Goal: Information Seeking & Learning: Learn about a topic

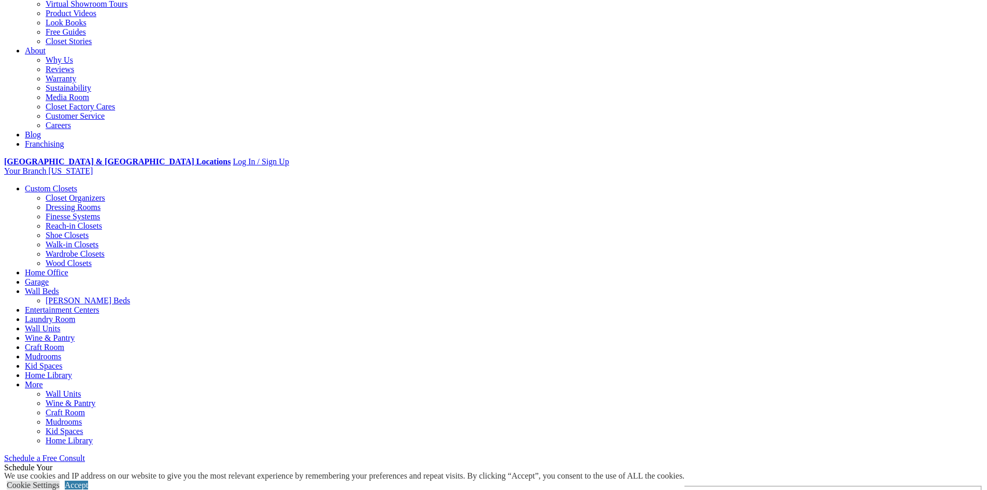
scroll to position [244, 0]
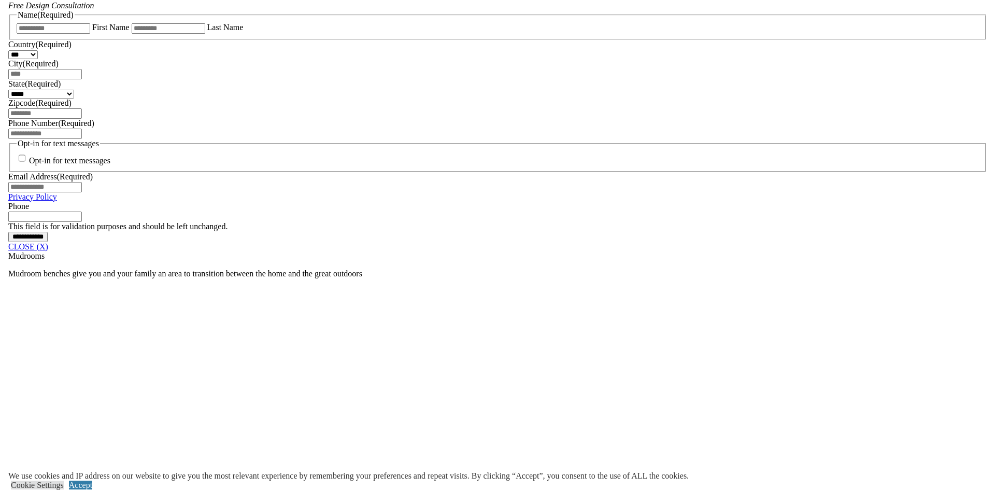
scroll to position [720, 0]
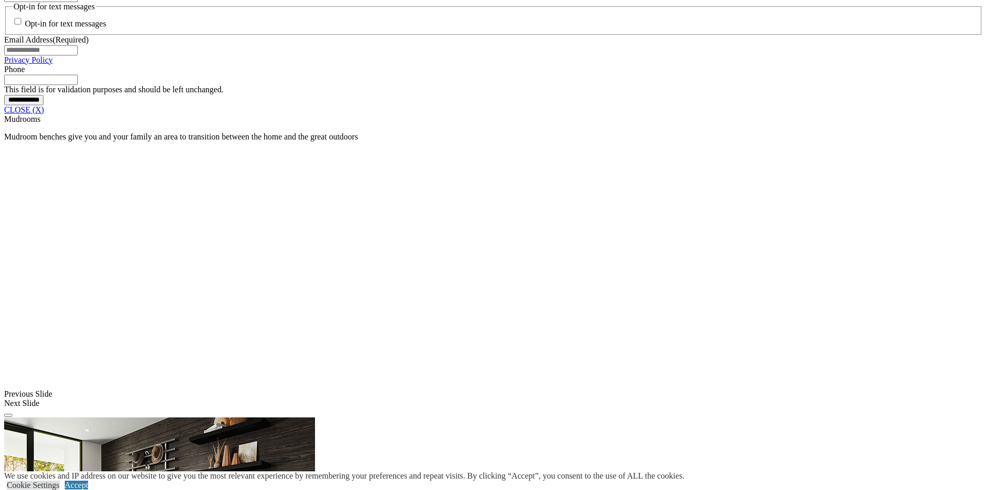
scroll to position [848, 0]
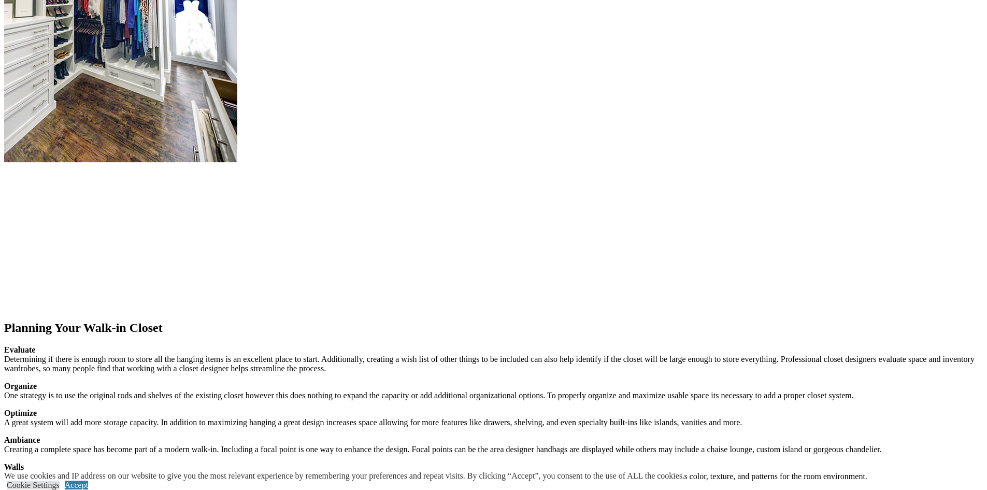
scroll to position [1236, 0]
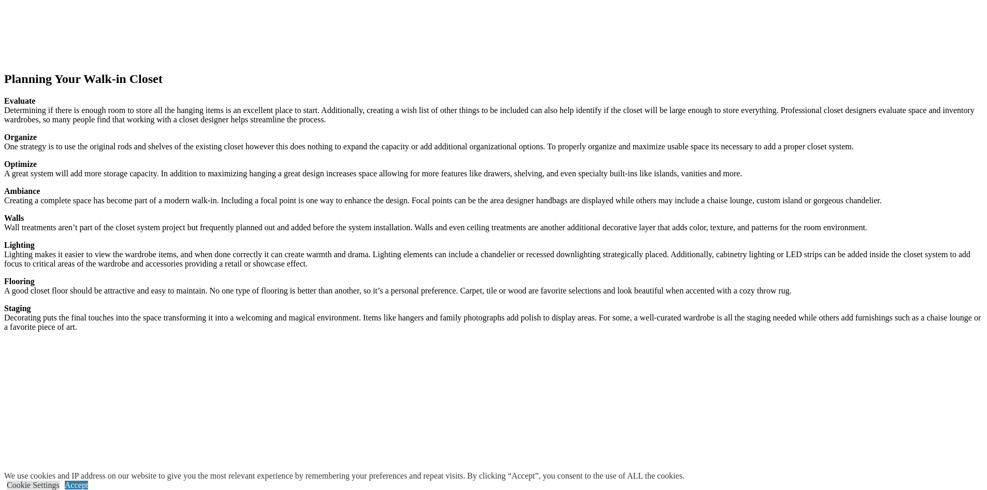
scroll to position [1485, 0]
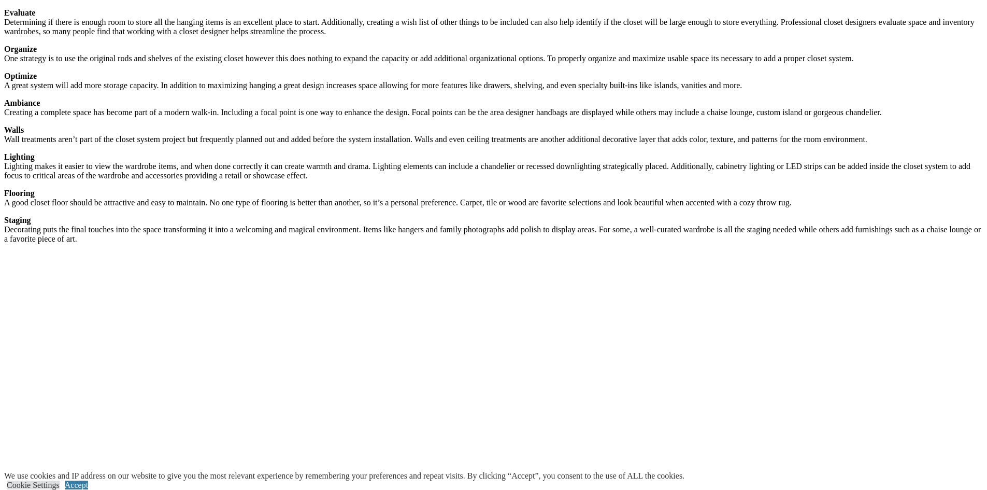
scroll to position [1573, 0]
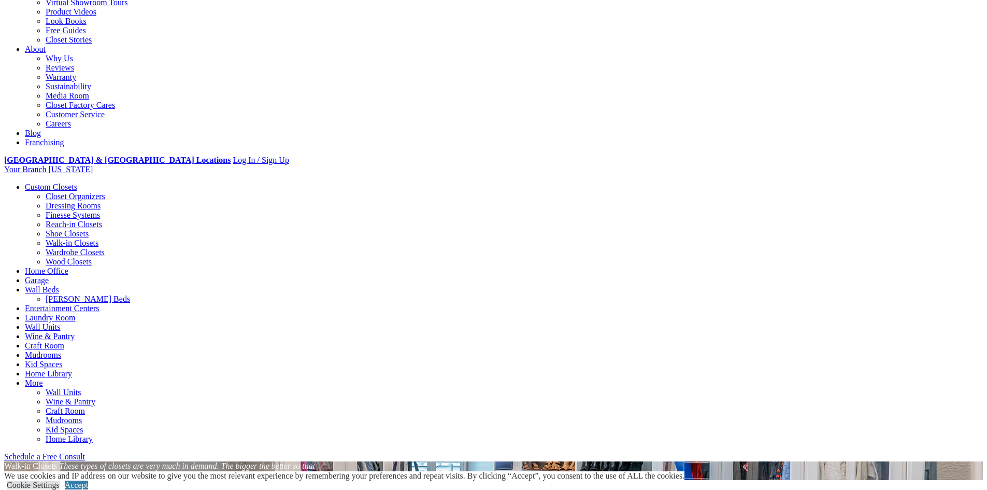
scroll to position [244, 0]
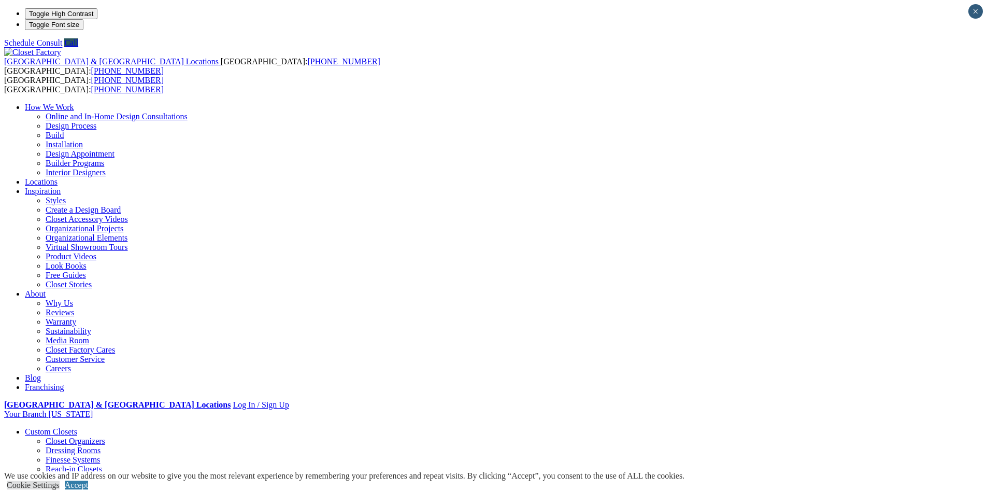
type input "*****"
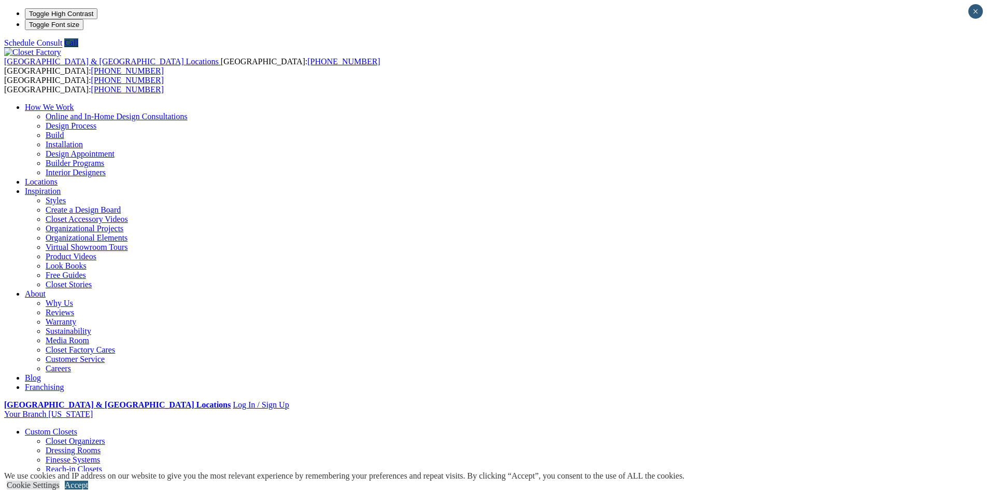
click at [88, 480] on link "Accept" at bounding box center [76, 484] width 23 height 9
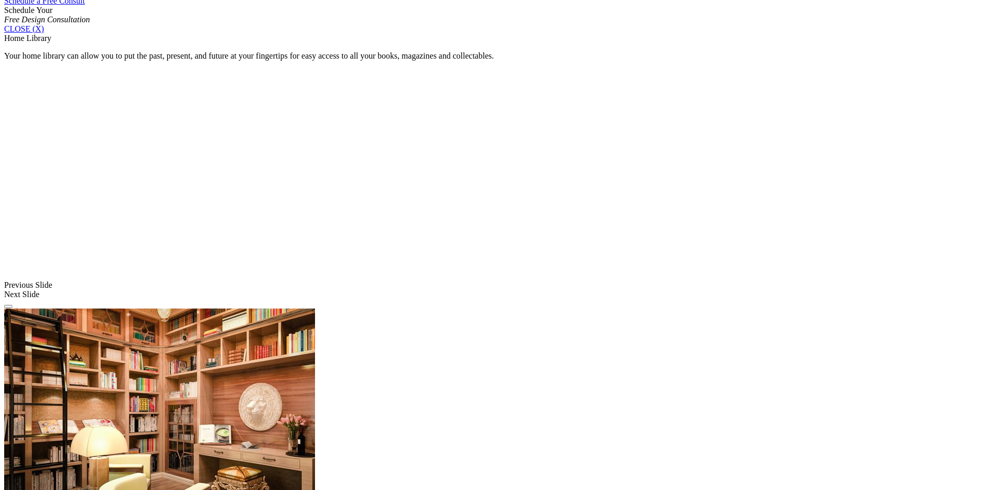
scroll to position [749, 0]
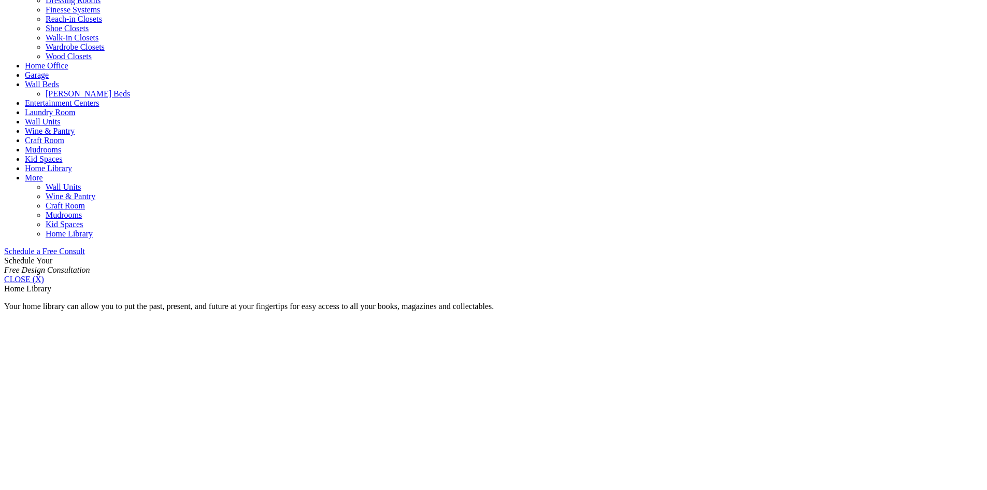
scroll to position [0, 0]
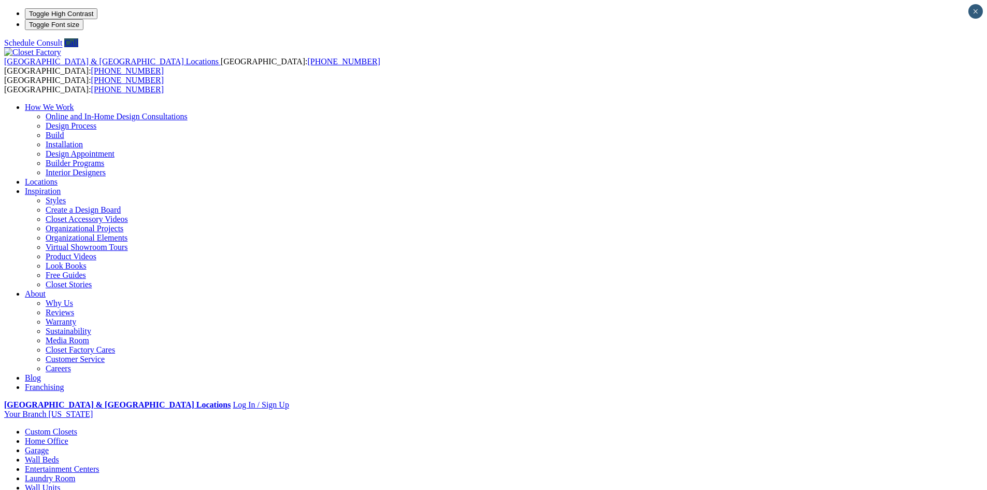
click at [60, 483] on link "Wall Units" at bounding box center [42, 487] width 35 height 9
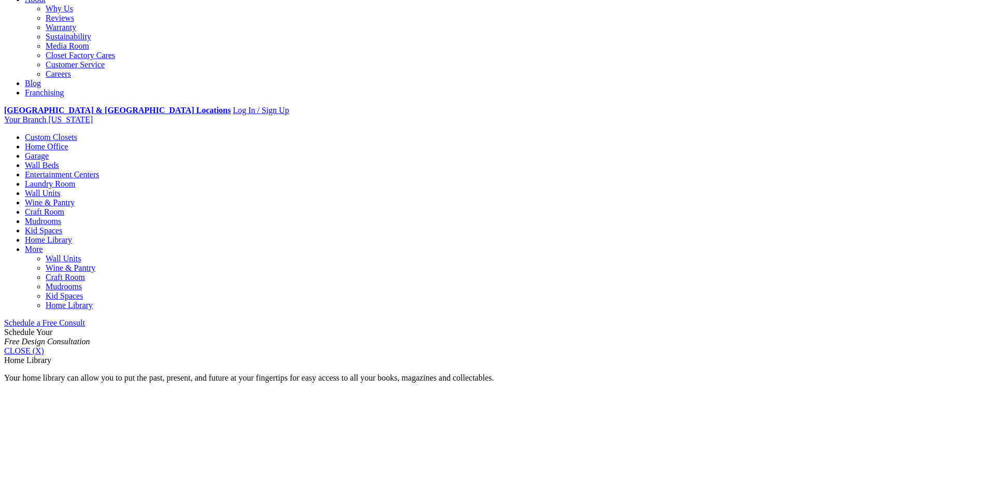
scroll to position [295, 0]
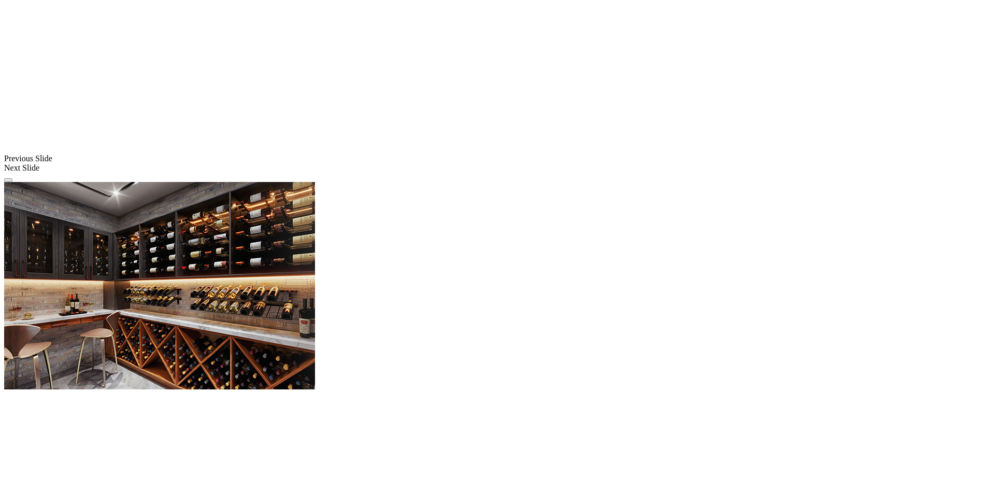
scroll to position [791, 0]
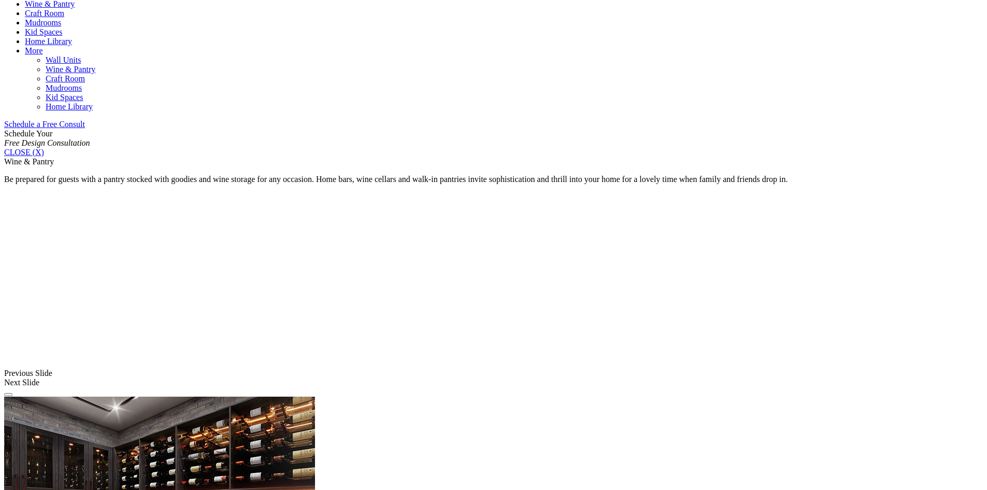
scroll to position [577, 0]
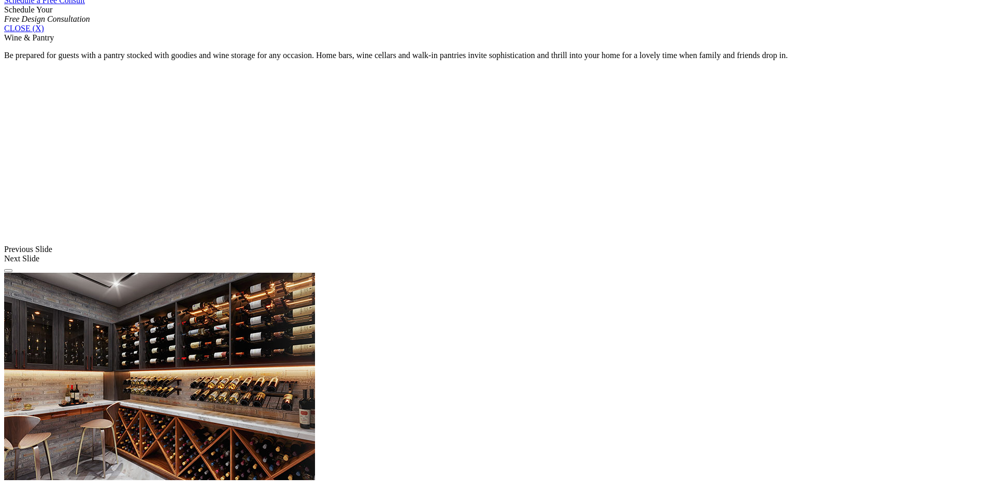
scroll to position [701, 0]
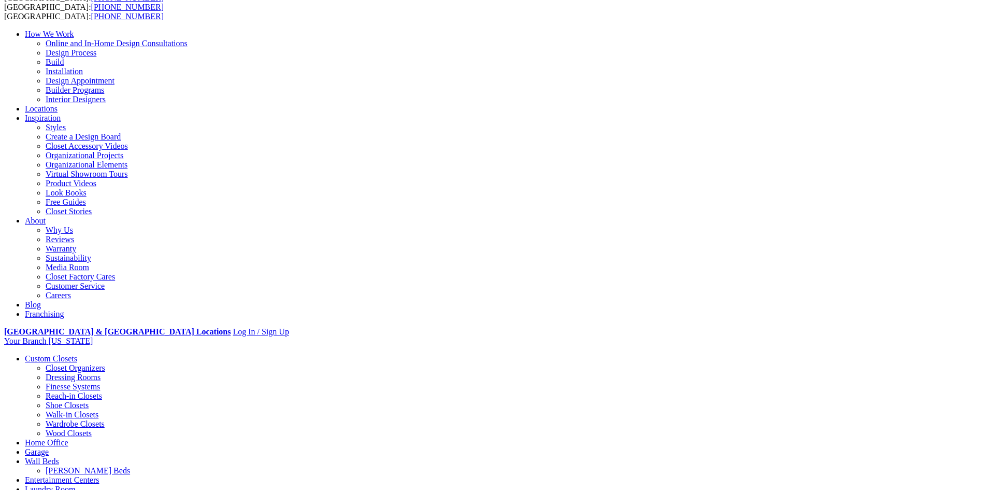
scroll to position [0, 0]
